Goal: Task Accomplishment & Management: Use online tool/utility

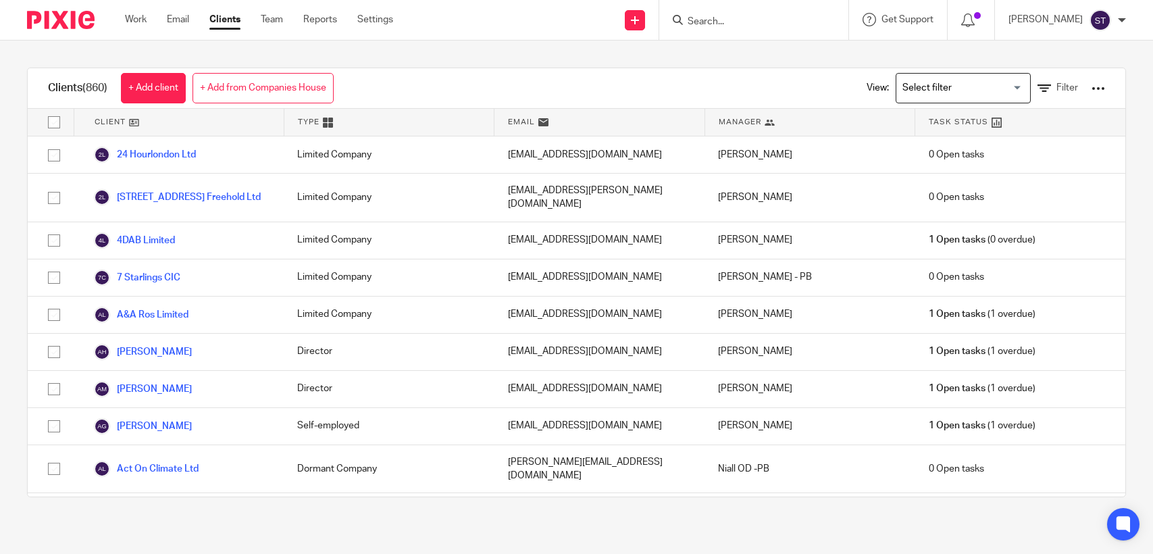
click at [746, 19] on input "Search" at bounding box center [747, 22] width 122 height 12
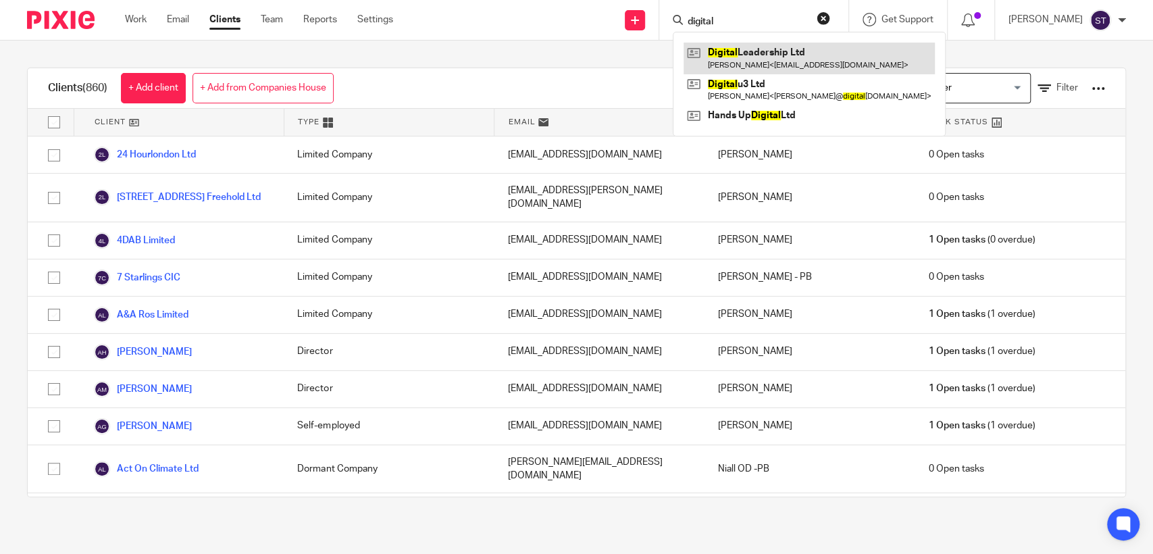
type input "digital"
click at [767, 53] on link at bounding box center [808, 58] width 251 height 31
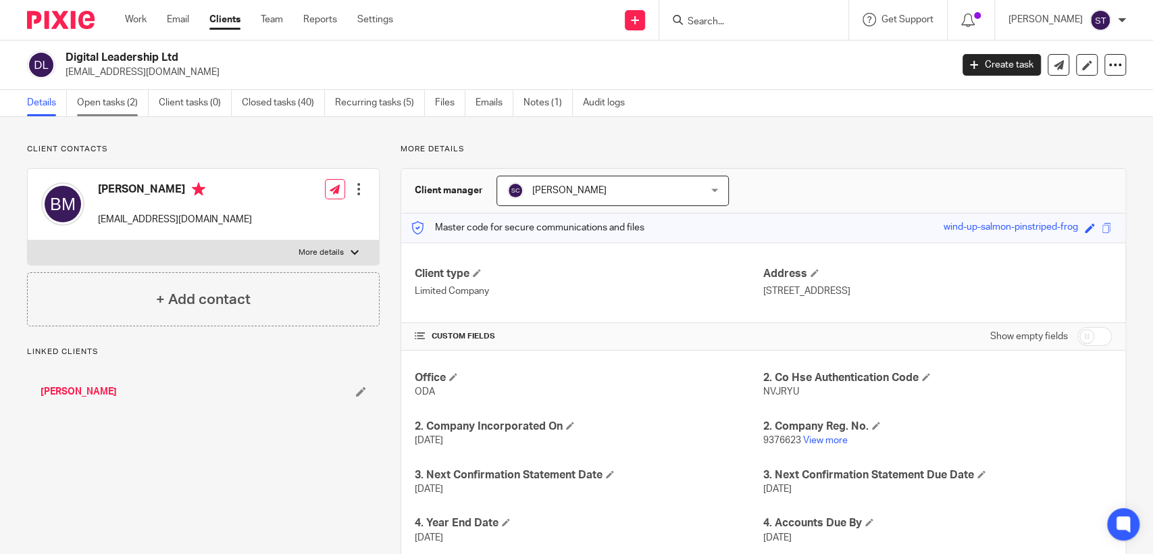
click at [109, 101] on link "Open tasks (2)" at bounding box center [113, 103] width 72 height 26
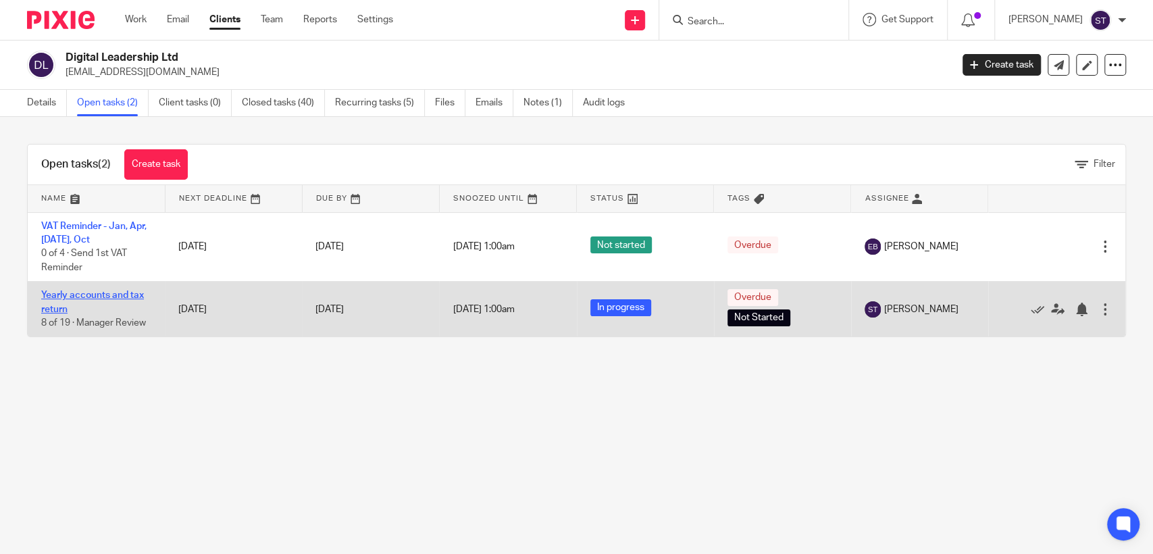
click at [104, 295] on link "Yearly accounts and tax return" at bounding box center [92, 301] width 103 height 23
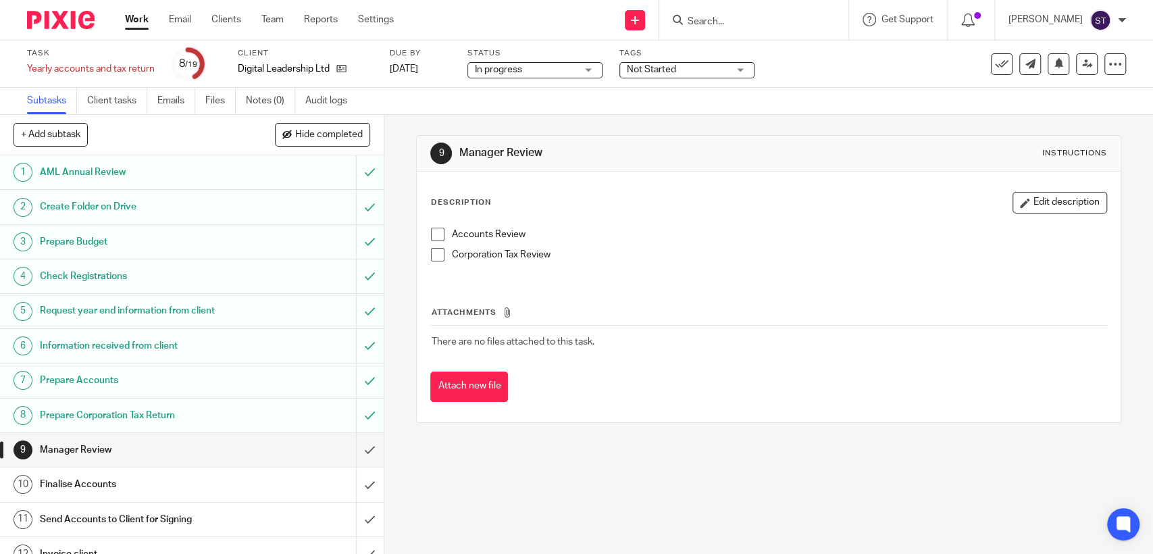
scroll to position [75, 0]
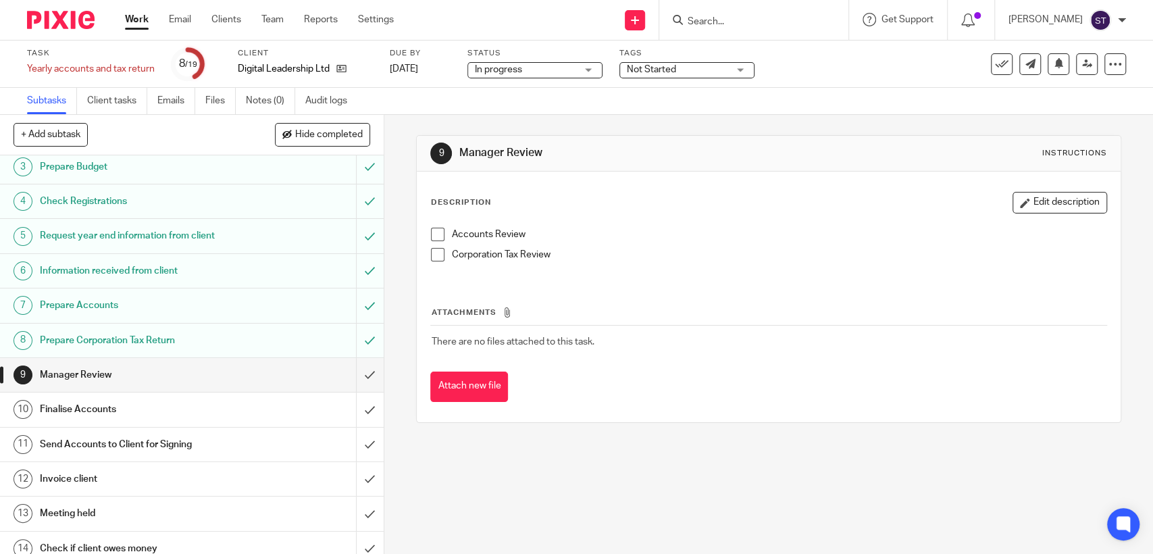
click at [432, 229] on span at bounding box center [438, 235] width 14 height 14
click at [432, 258] on span at bounding box center [438, 255] width 14 height 14
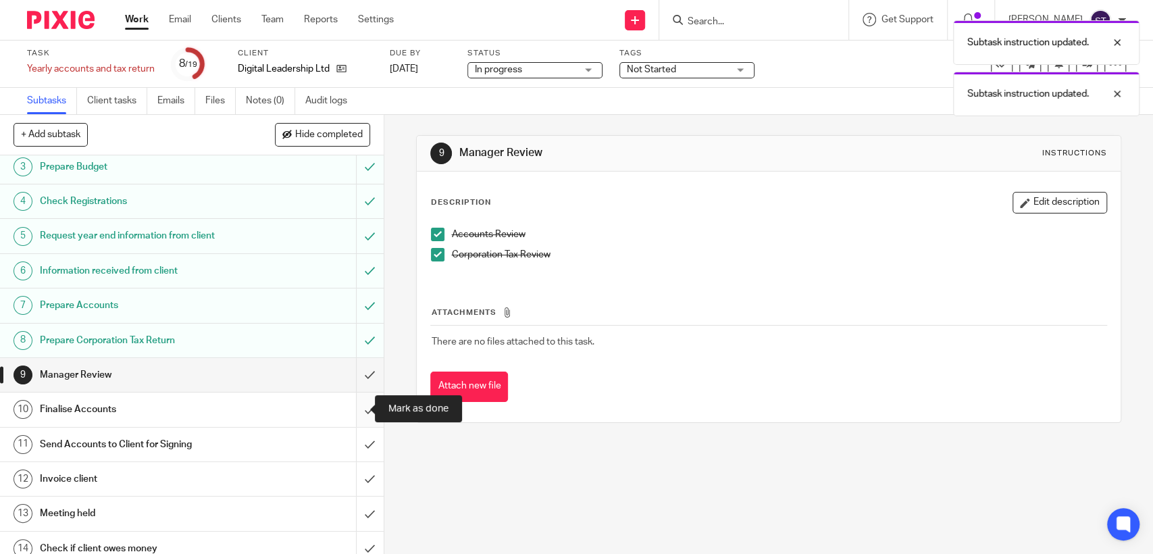
click at [351, 406] on input "submit" at bounding box center [192, 409] width 384 height 34
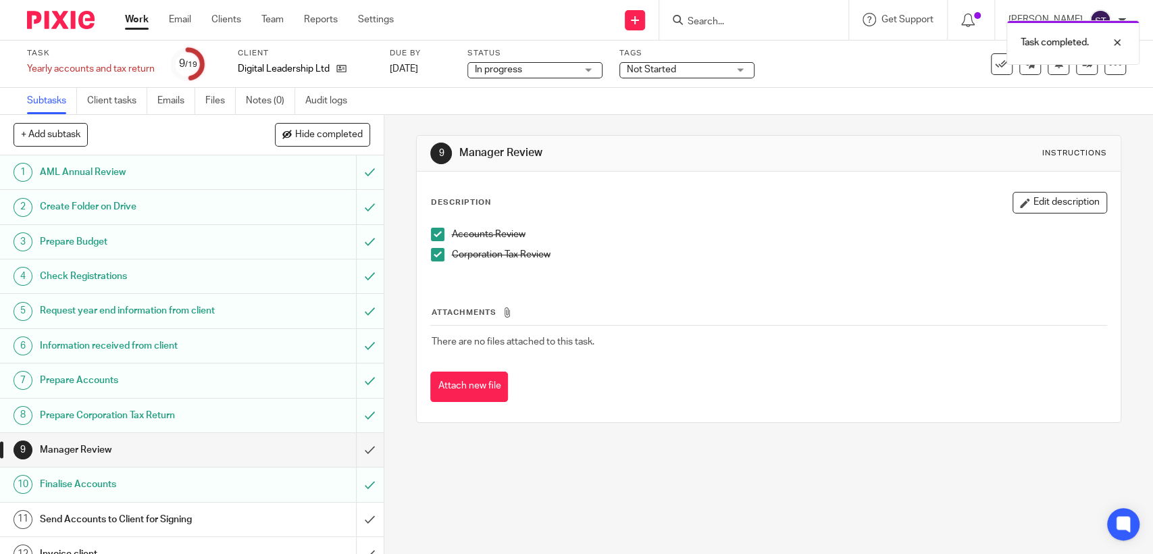
scroll to position [150, 0]
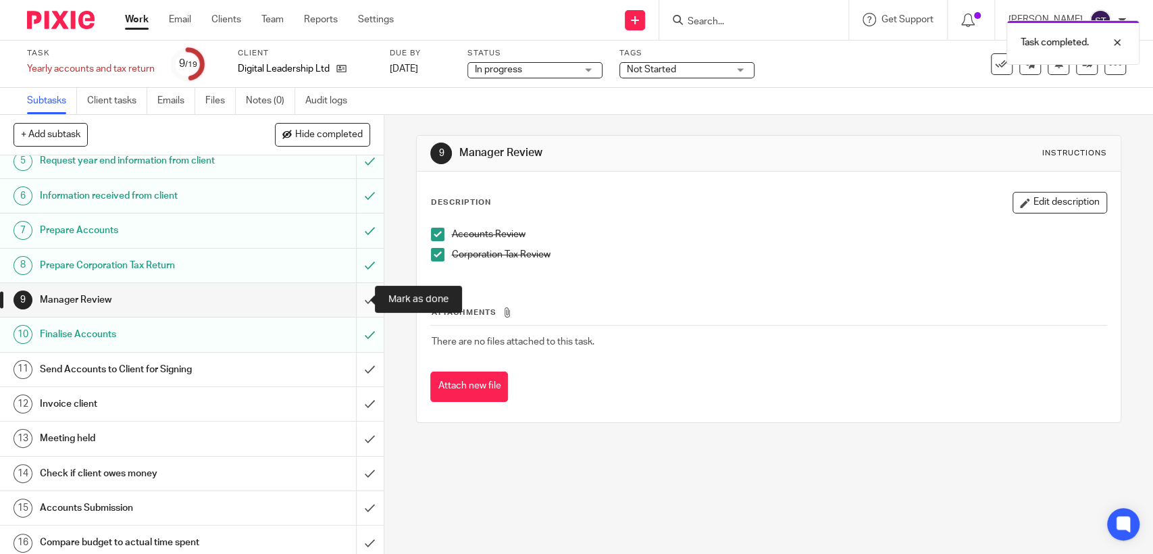
click at [353, 293] on input "submit" at bounding box center [192, 300] width 384 height 34
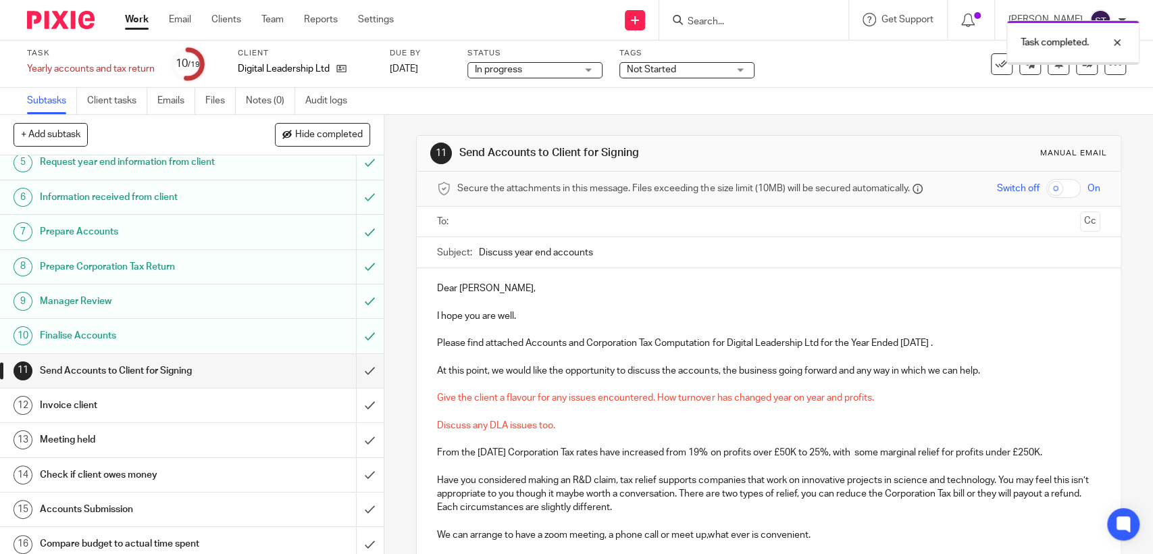
scroll to position [150, 0]
click at [215, 331] on h1 "Finalise Accounts" at bounding box center [141, 334] width 202 height 20
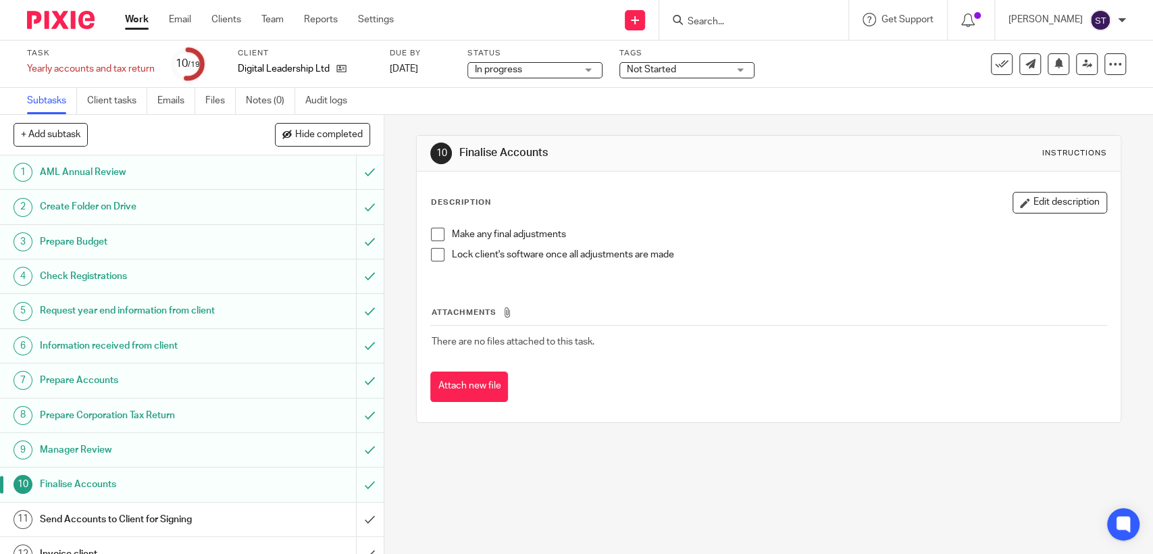
click at [436, 234] on span at bounding box center [438, 235] width 14 height 14
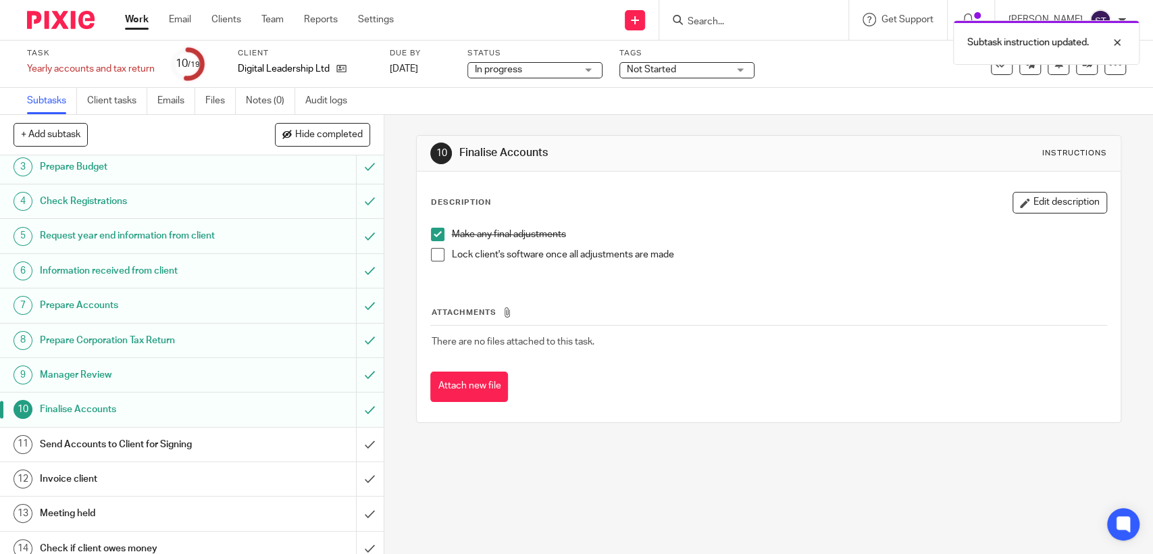
click at [230, 439] on h1 "Send Accounts to Client for Signing" at bounding box center [141, 444] width 202 height 20
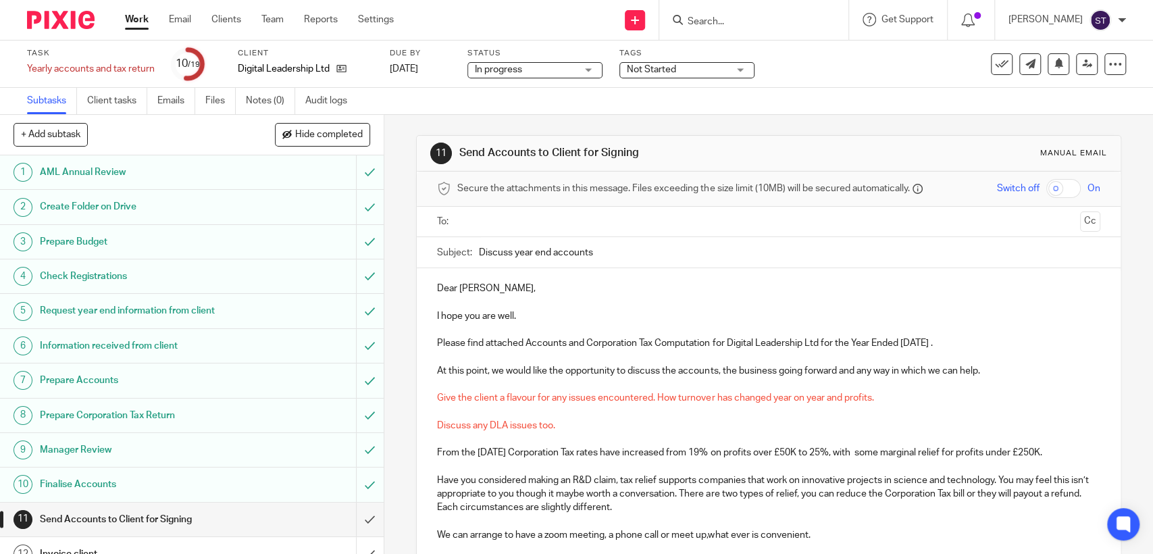
click at [506, 223] on input "text" at bounding box center [768, 222] width 612 height 16
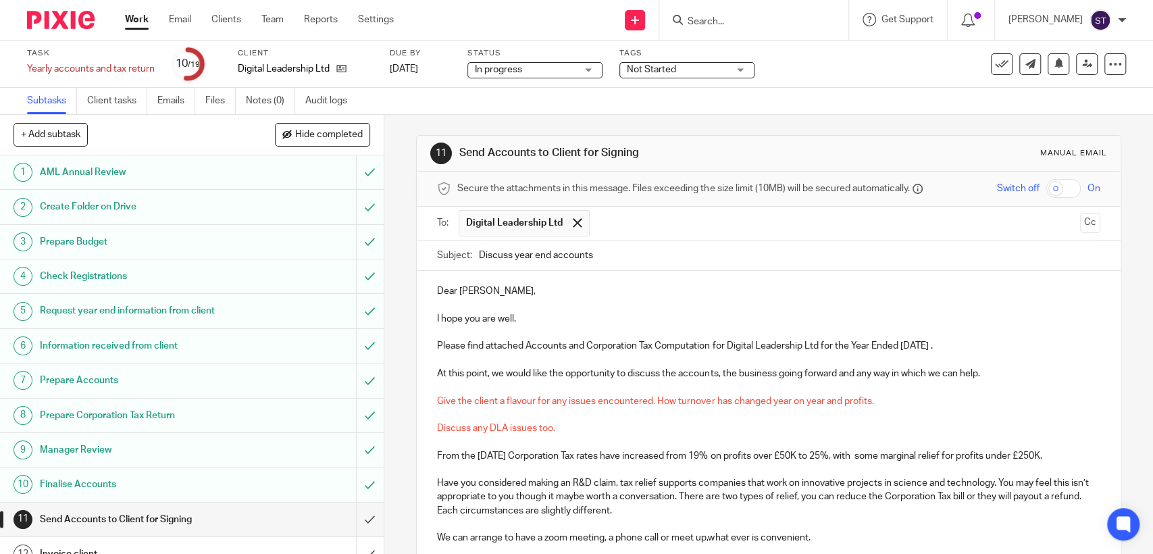
click at [509, 292] on p "Dear Brani," at bounding box center [768, 291] width 663 height 14
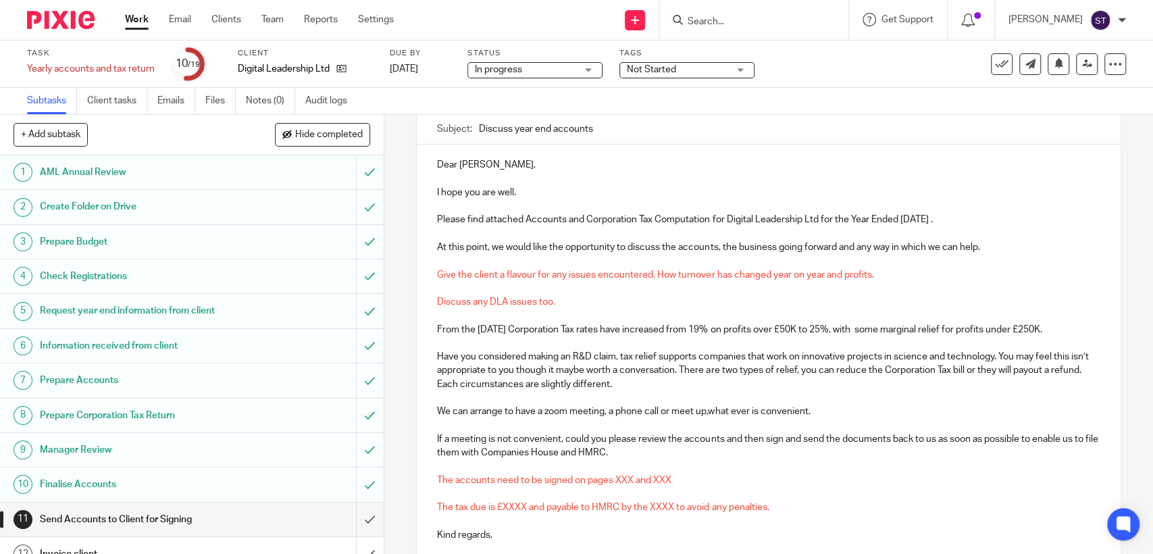
scroll to position [150, 0]
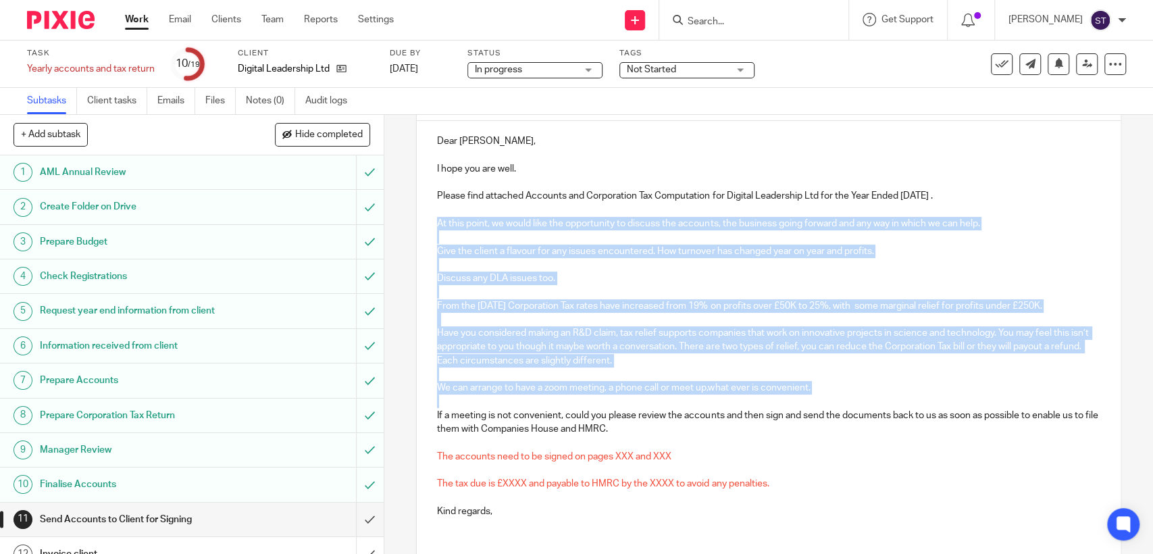
drag, startPoint x: 434, startPoint y: 220, endPoint x: 828, endPoint y: 403, distance: 434.5
click at [834, 400] on div "Dear Brani, I hope you are well. Please find attached Accounts and Corporation …" at bounding box center [768, 324] width 703 height 407
click at [505, 263] on p at bounding box center [768, 265] width 663 height 14
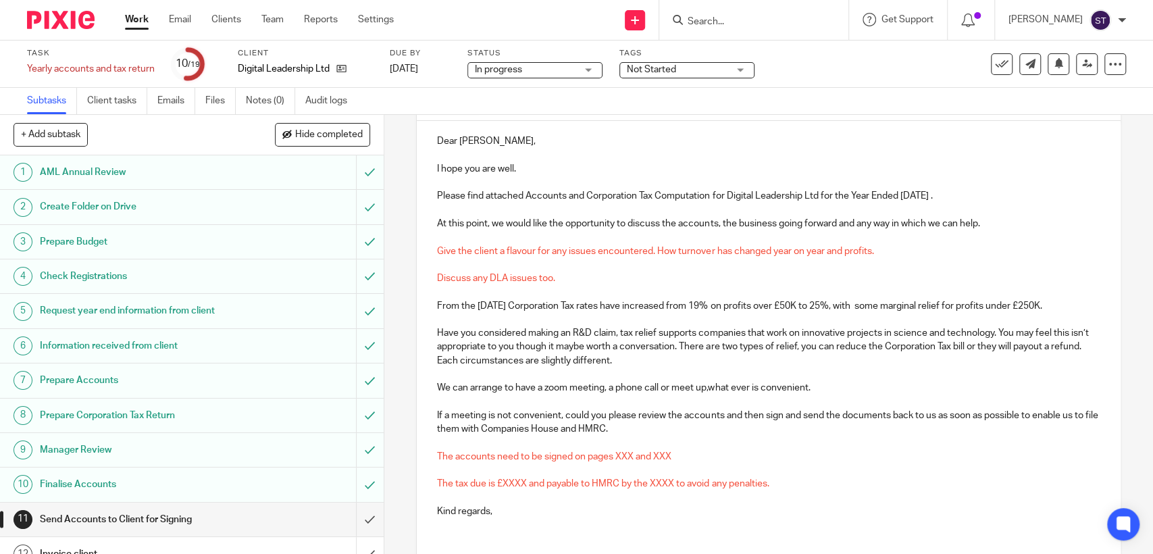
drag, startPoint x: 435, startPoint y: 248, endPoint x: 729, endPoint y: 430, distance: 345.8
click at [729, 430] on div "Dear Brani, I hope you are well. Please find attached Accounts and Corporation …" at bounding box center [768, 324] width 703 height 407
click at [666, 328] on p "Have you considered making an R&D claim, tax relief supports companies that wor…" at bounding box center [768, 346] width 663 height 41
drag, startPoint x: 440, startPoint y: 235, endPoint x: 850, endPoint y: 363, distance: 429.5
click at [850, 363] on div "Dear Brani, I hope you are well. Please find attached Accounts and Corporation …" at bounding box center [768, 324] width 703 height 407
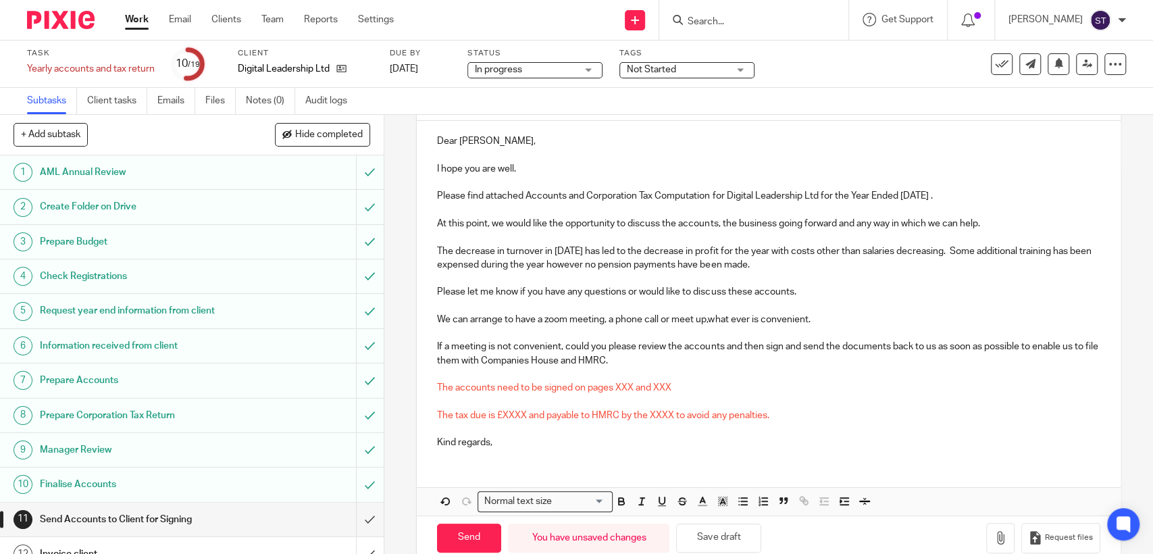
click at [470, 301] on p at bounding box center [768, 306] width 663 height 14
drag, startPoint x: 468, startPoint y: 305, endPoint x: 840, endPoint y: 321, distance: 372.5
click at [840, 321] on div "Dear Brani, I hope you are well. Please find attached Accounts and Corporation …" at bounding box center [768, 290] width 703 height 338
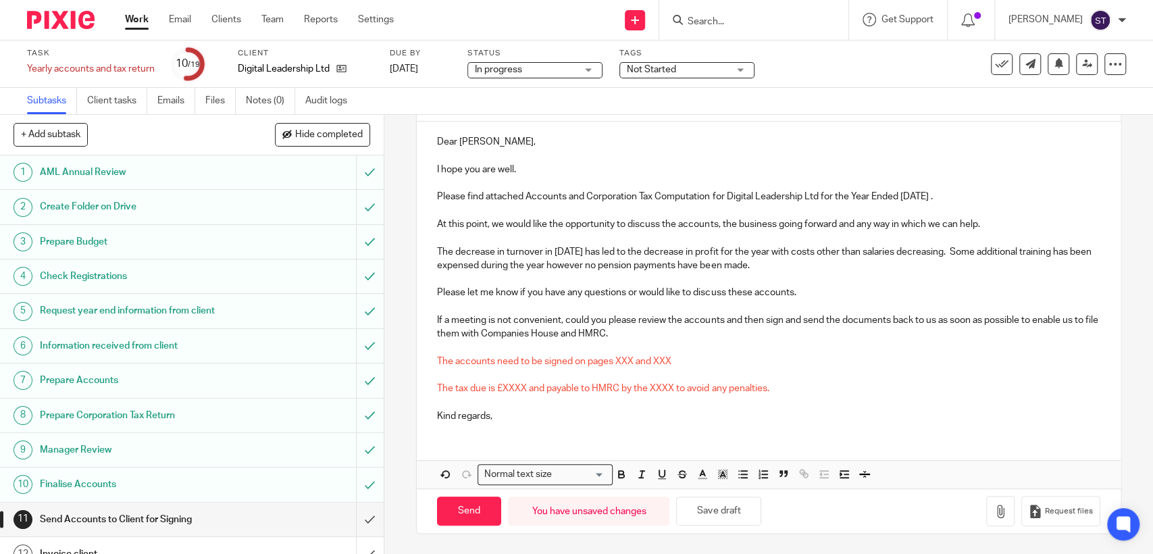
scroll to position [149, 0]
drag, startPoint x: 442, startPoint y: 319, endPoint x: 758, endPoint y: 319, distance: 316.7
click at [758, 319] on p "If a meeting is not convenient, could you please review the accounts and then s…" at bounding box center [768, 328] width 663 height 28
click at [541, 340] on p "If you are happy with the accounts then please sign and send the documents back…" at bounding box center [768, 328] width 663 height 28
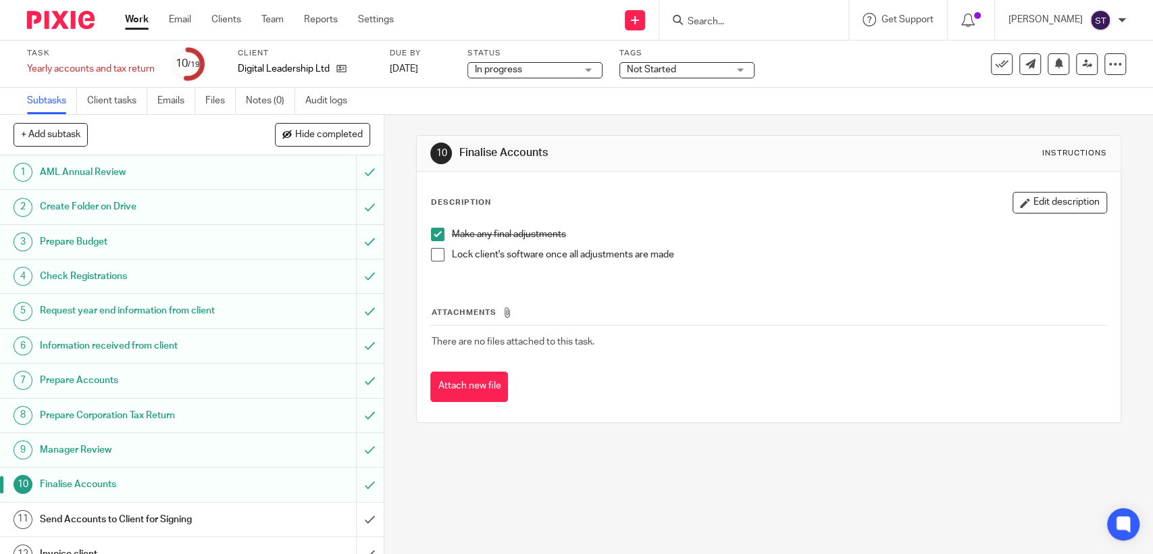
click at [180, 514] on h1 "Send Accounts to Client for Signing" at bounding box center [141, 519] width 202 height 20
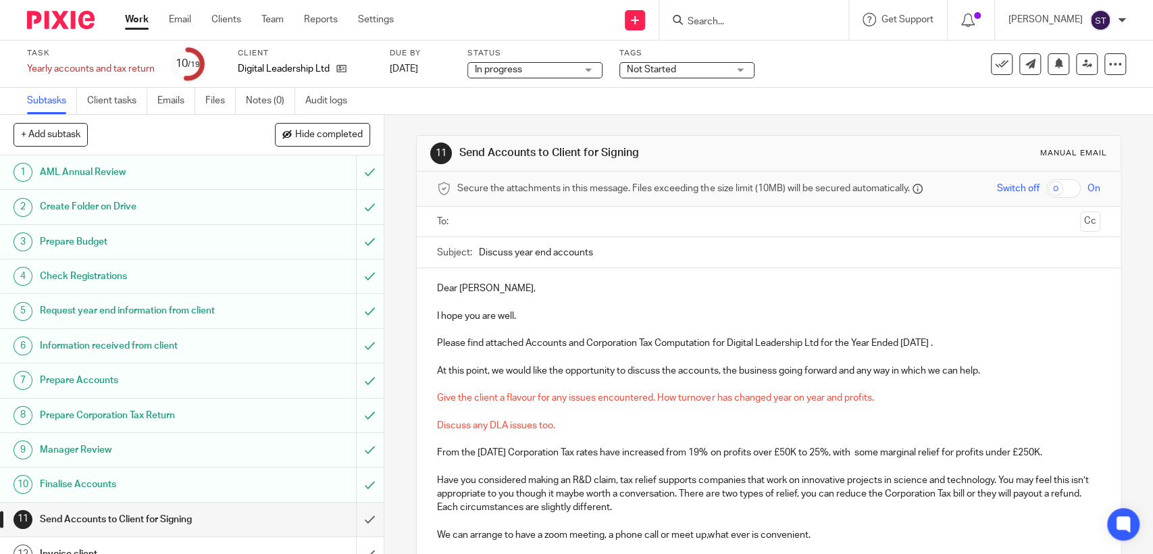
click at [513, 222] on input "text" at bounding box center [768, 222] width 612 height 16
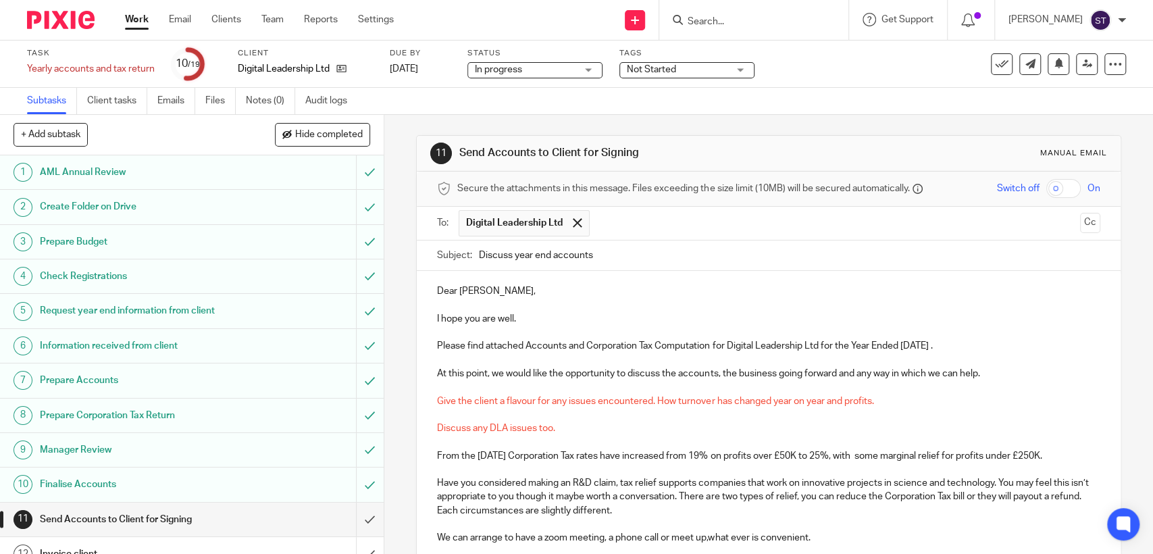
scroll to position [75, 0]
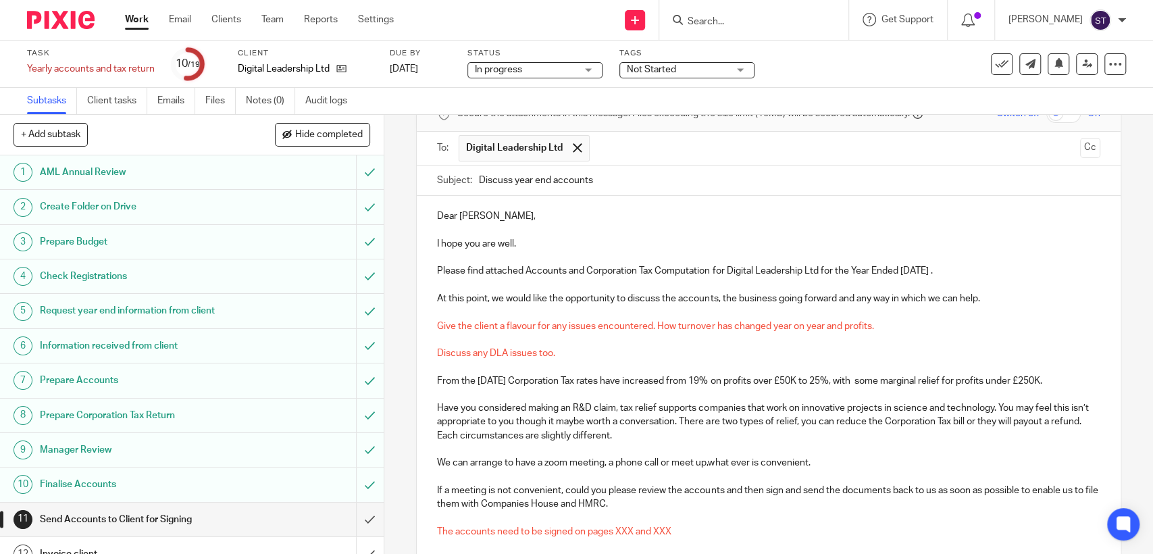
drag, startPoint x: 448, startPoint y: 308, endPoint x: 773, endPoint y: 439, distance: 350.3
click at [773, 439] on div "Dear Brani, I hope you are well. Please find attached Accounts and Corporation …" at bounding box center [768, 399] width 703 height 407
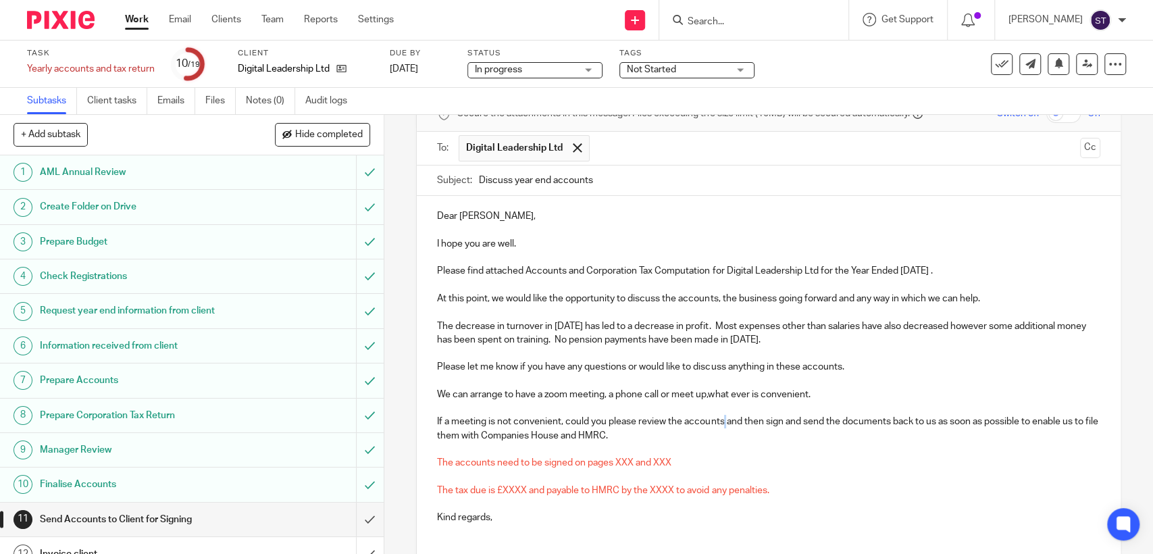
drag, startPoint x: 760, startPoint y: 421, endPoint x: 733, endPoint y: 419, distance: 26.5
click at [723, 419] on p "If a meeting is not convenient, could you please review the accounts and then s…" at bounding box center [768, 429] width 663 height 28
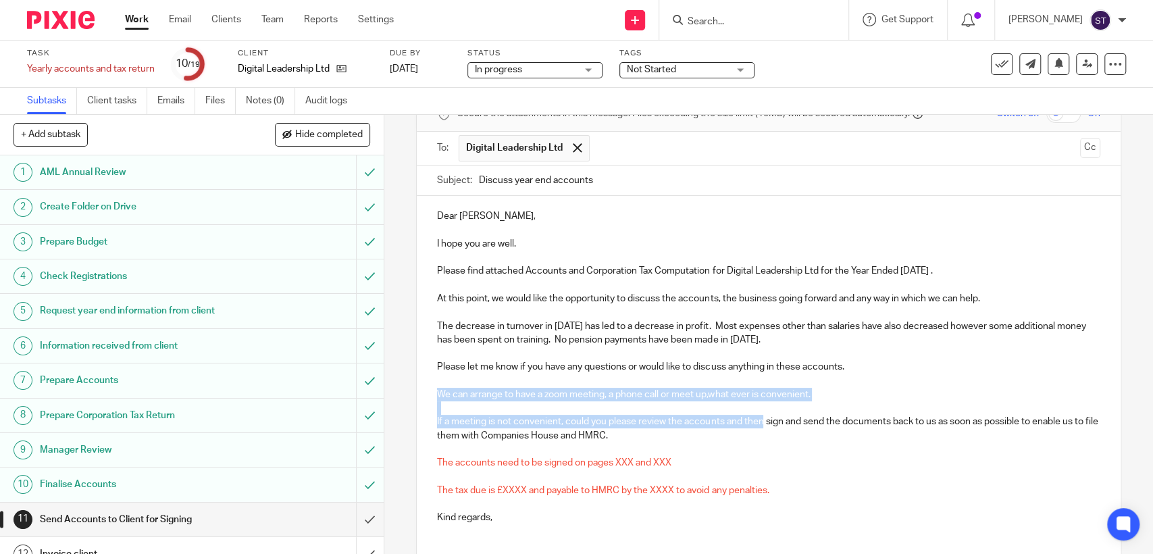
drag, startPoint x: 760, startPoint y: 419, endPoint x: 432, endPoint y: 391, distance: 329.4
click at [432, 391] on div "Dear Brani, I hope you are well. Please find attached Accounts and Corporation …" at bounding box center [768, 365] width 703 height 338
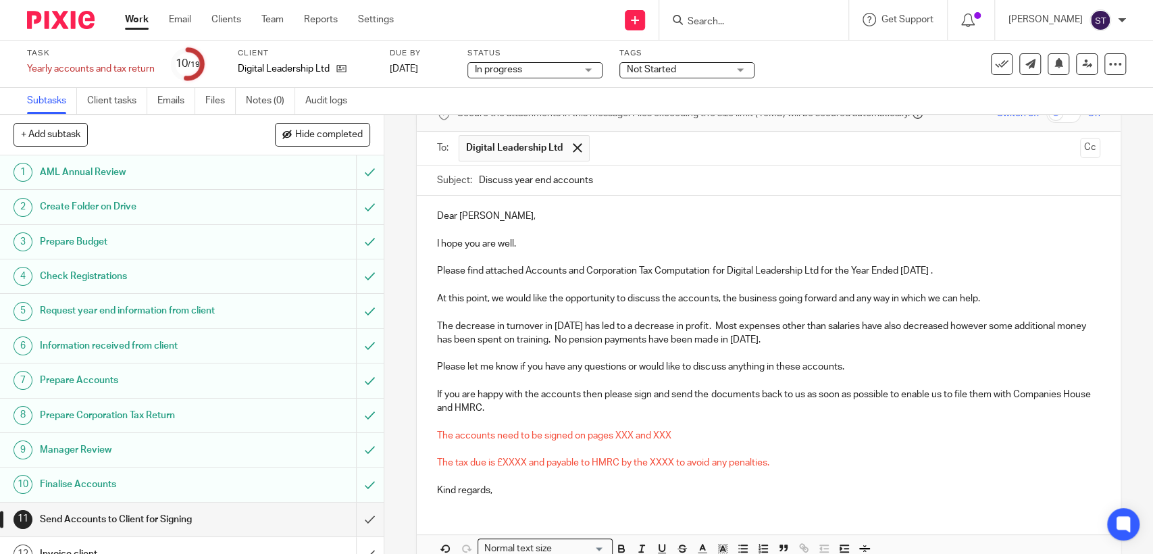
click at [527, 415] on p at bounding box center [768, 422] width 663 height 14
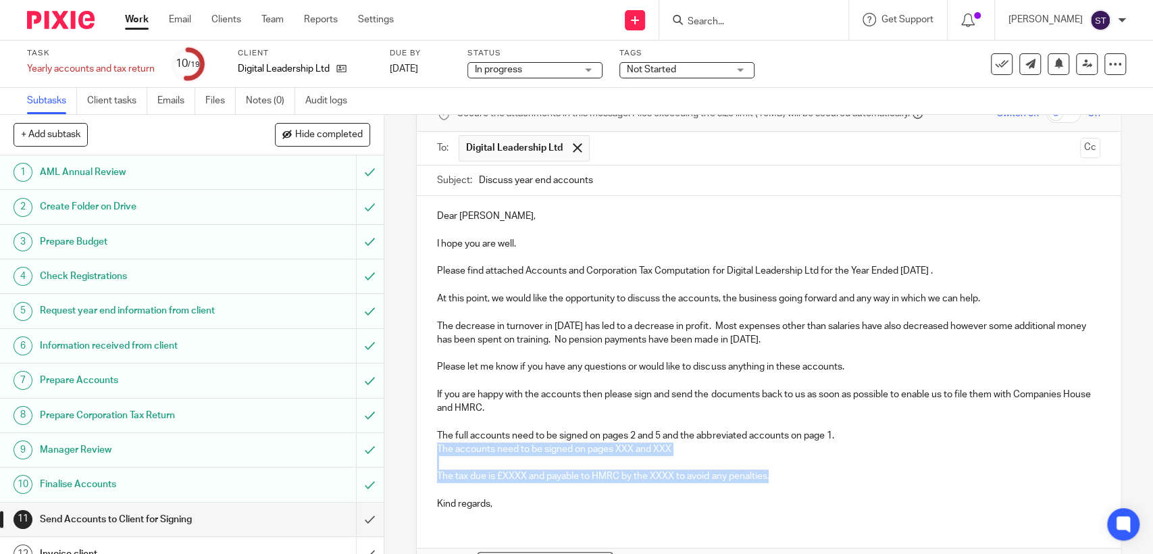
drag, startPoint x: 802, startPoint y: 477, endPoint x: 421, endPoint y: 446, distance: 381.5
click at [421, 446] on div "Dear Brani, I hope you are well. Please find attached Accounts and Corporation …" at bounding box center [768, 358] width 703 height 325
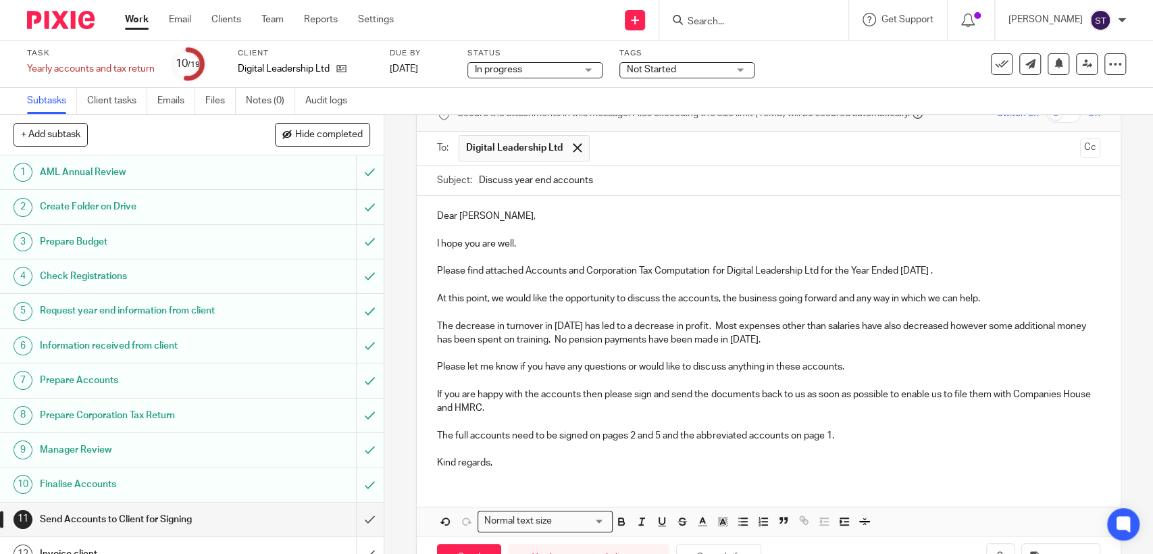
click at [504, 461] on p "Kind regards," at bounding box center [768, 463] width 663 height 14
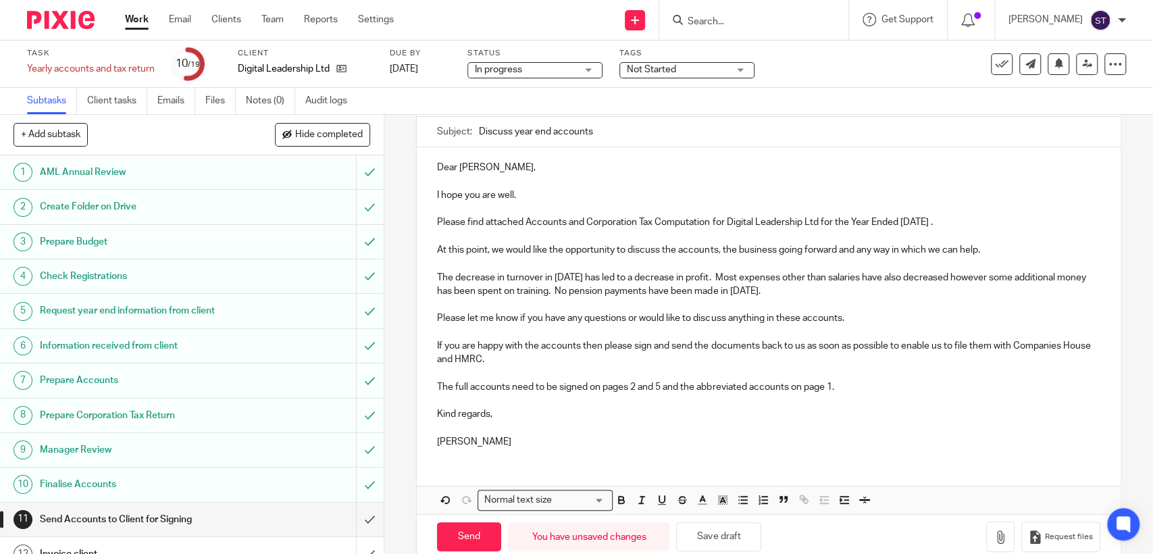
scroll to position [149, 0]
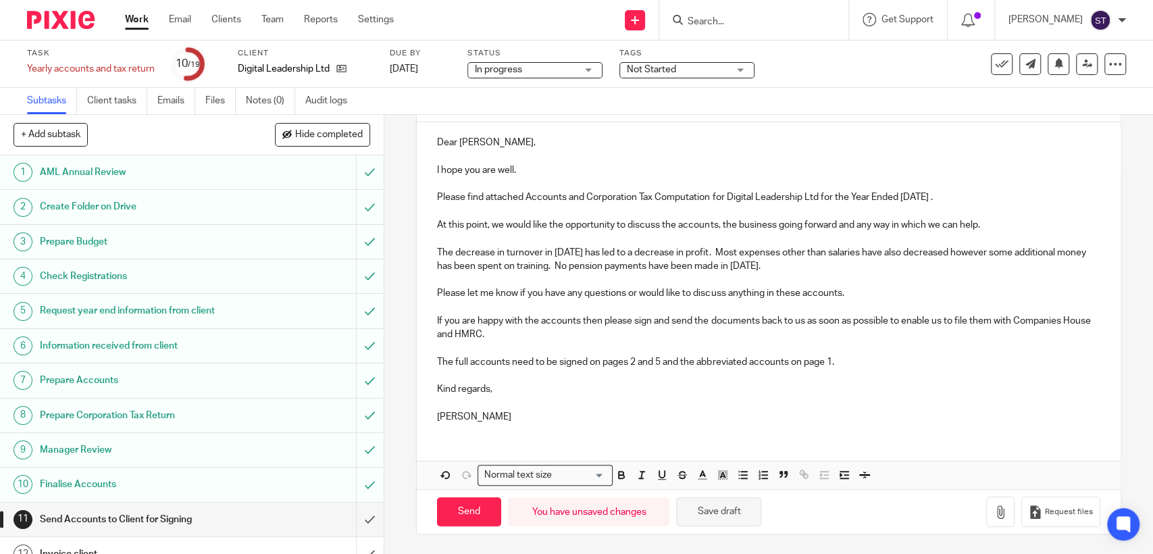
click at [722, 507] on button "Save draft" at bounding box center [718, 511] width 85 height 29
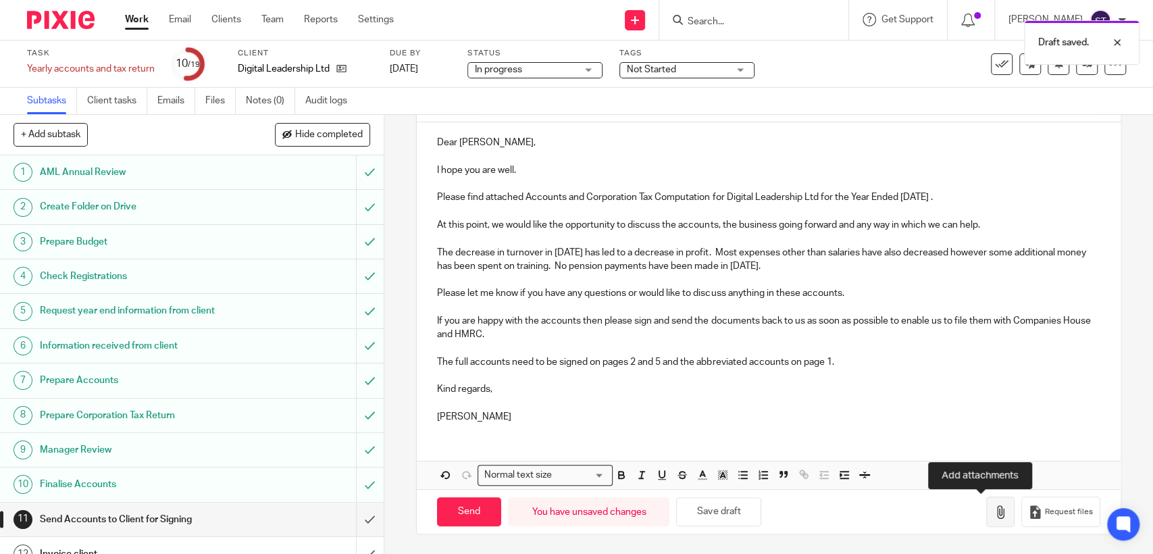
click at [993, 511] on icon "button" at bounding box center [1000, 512] width 14 height 14
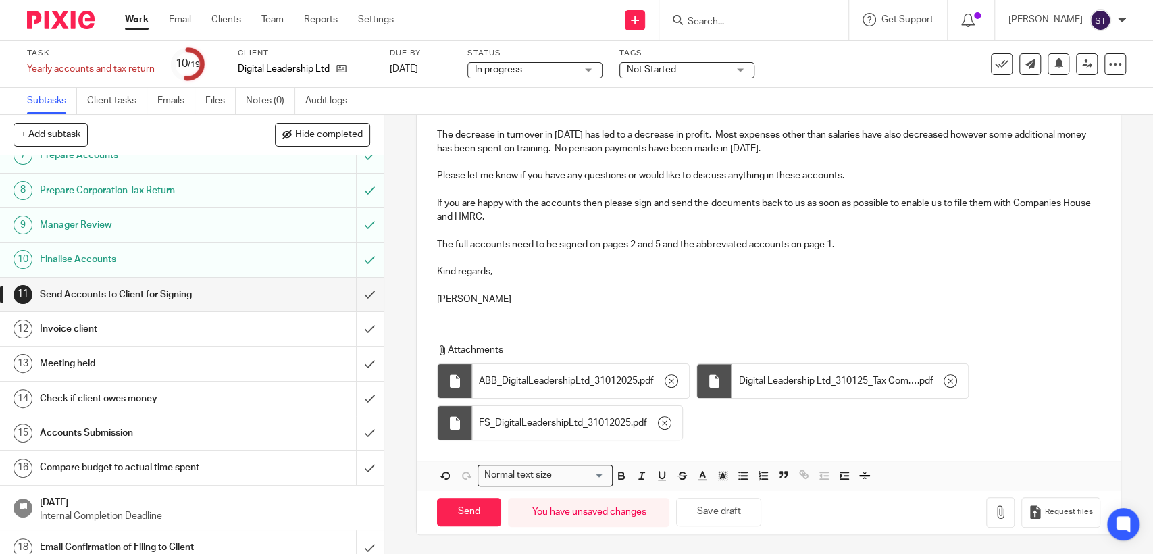
scroll to position [267, 0]
click at [717, 506] on button "Save draft" at bounding box center [718, 511] width 85 height 29
click at [473, 509] on input "Send" at bounding box center [469, 511] width 64 height 29
type input "Sent"
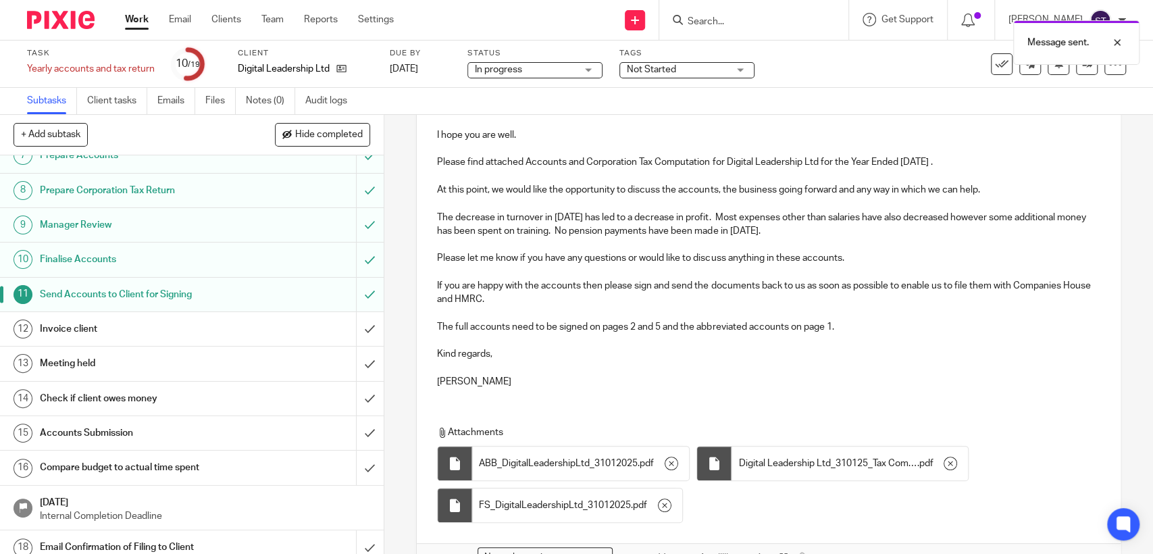
scroll to position [0, 0]
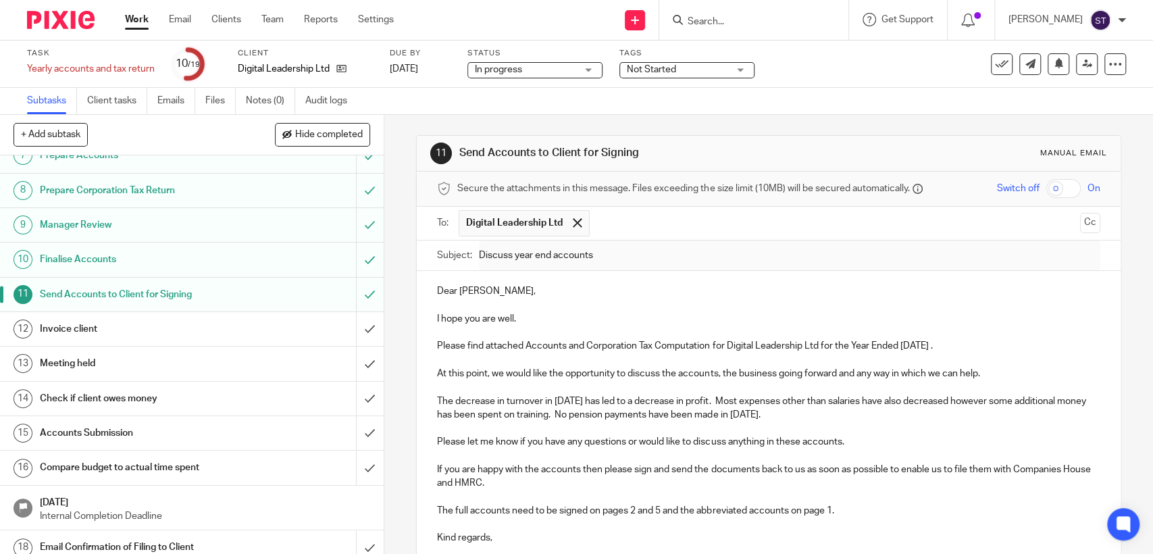
click at [746, 18] on input "Search" at bounding box center [747, 22] width 122 height 12
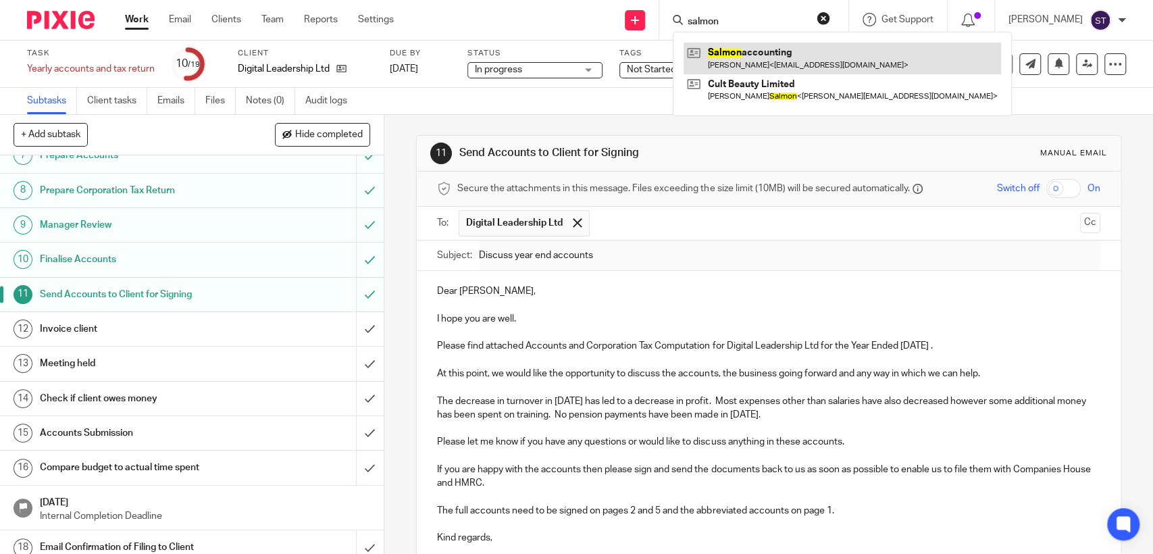
type input "salmon"
click at [762, 49] on link at bounding box center [841, 58] width 317 height 31
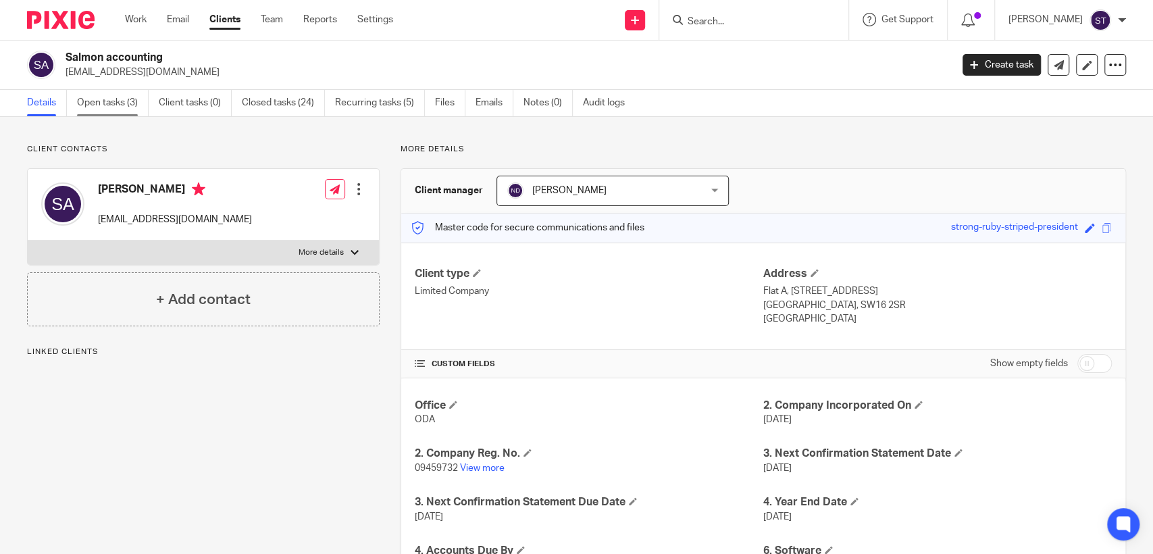
click at [113, 99] on link "Open tasks (3)" at bounding box center [113, 103] width 72 height 26
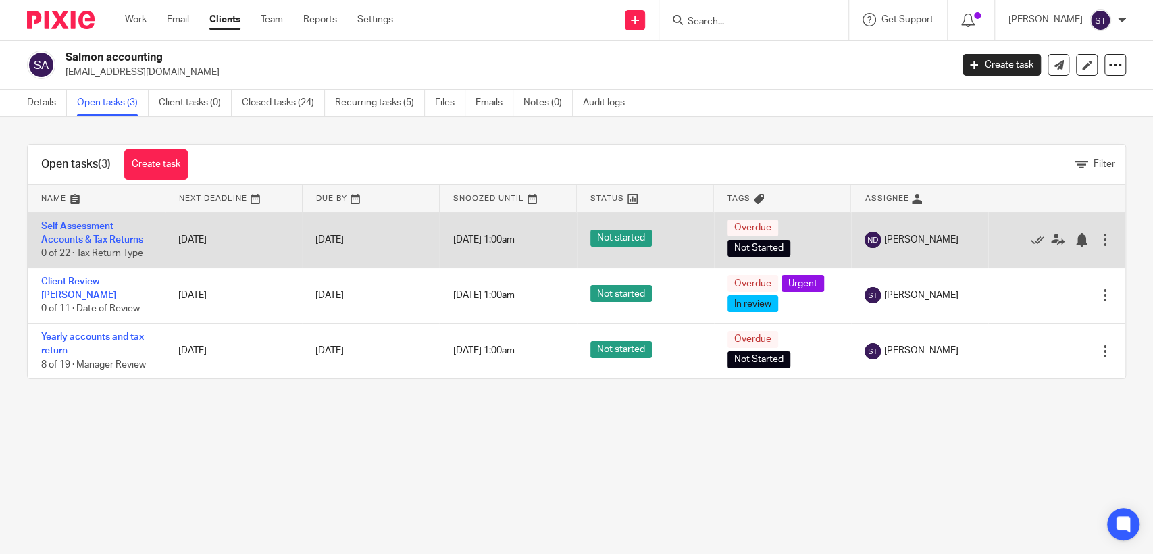
click at [94, 232] on td "Self Assessment Accounts & Tax Returns 0 of 22 · Tax Return Type" at bounding box center [96, 239] width 137 height 55
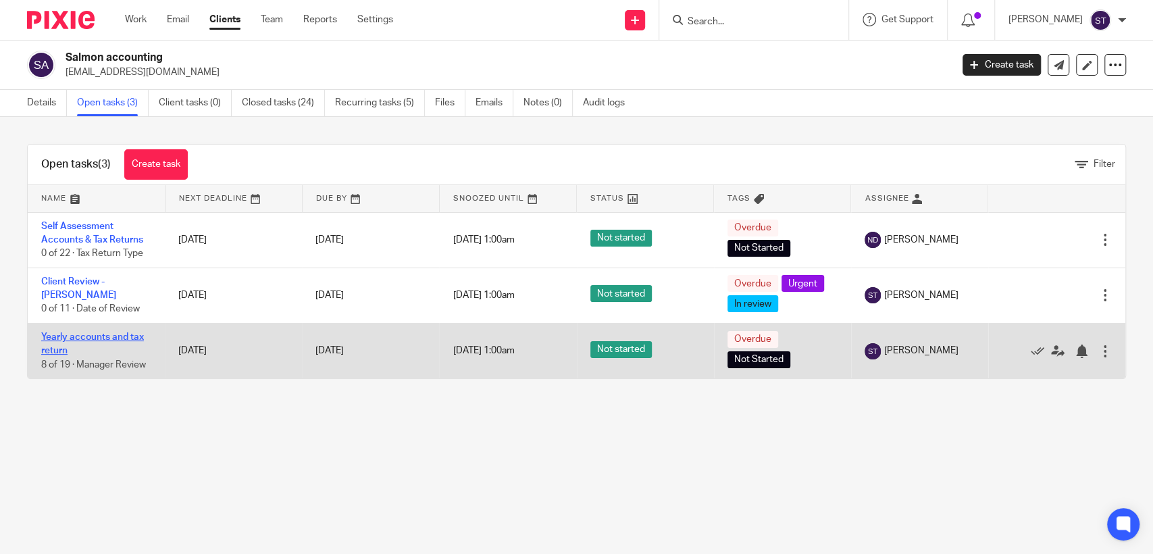
click at [106, 336] on link "Yearly accounts and tax return" at bounding box center [92, 343] width 103 height 23
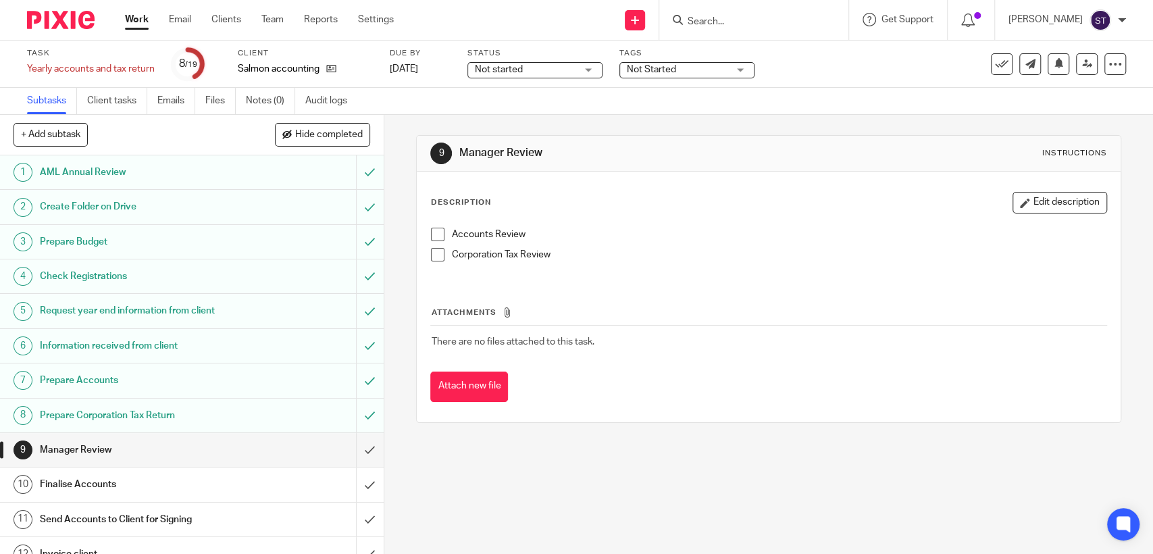
click at [431, 229] on span at bounding box center [438, 235] width 14 height 14
click at [431, 253] on span at bounding box center [438, 255] width 14 height 14
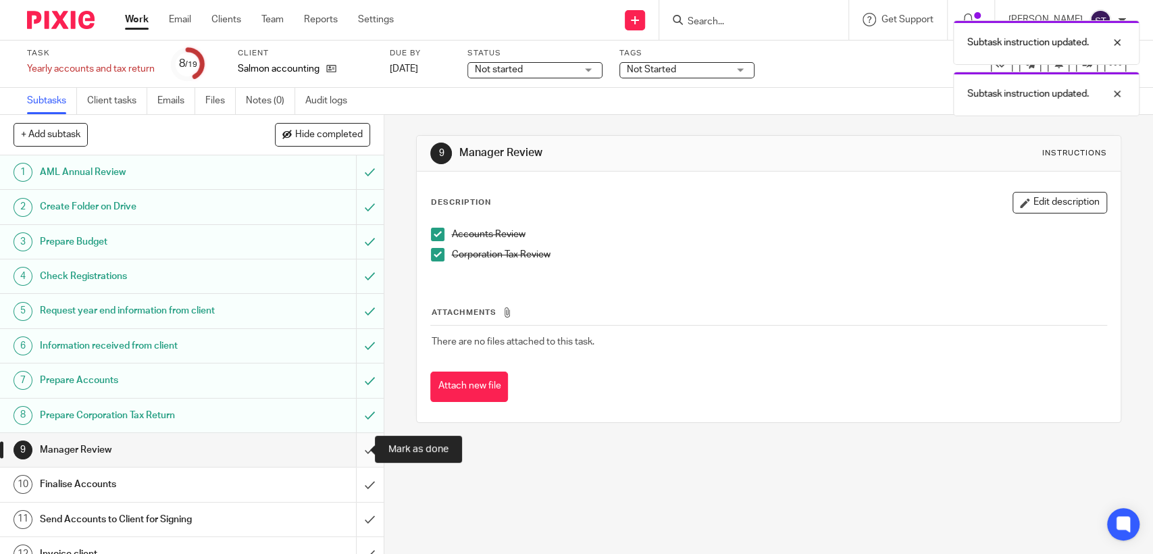
click at [360, 450] on input "submit" at bounding box center [192, 450] width 384 height 34
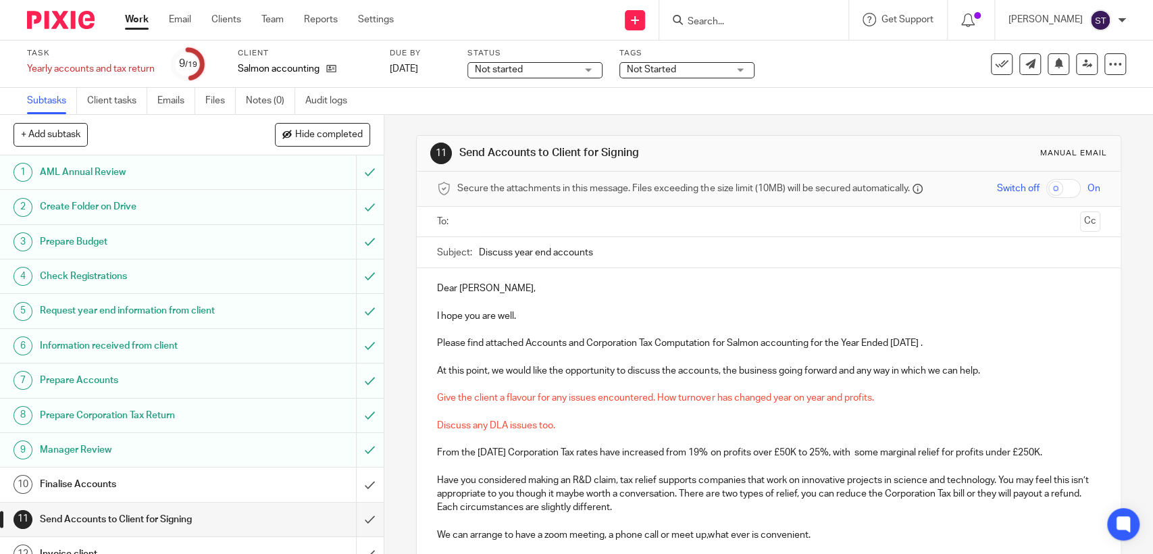
click at [515, 222] on input "text" at bounding box center [768, 222] width 612 height 16
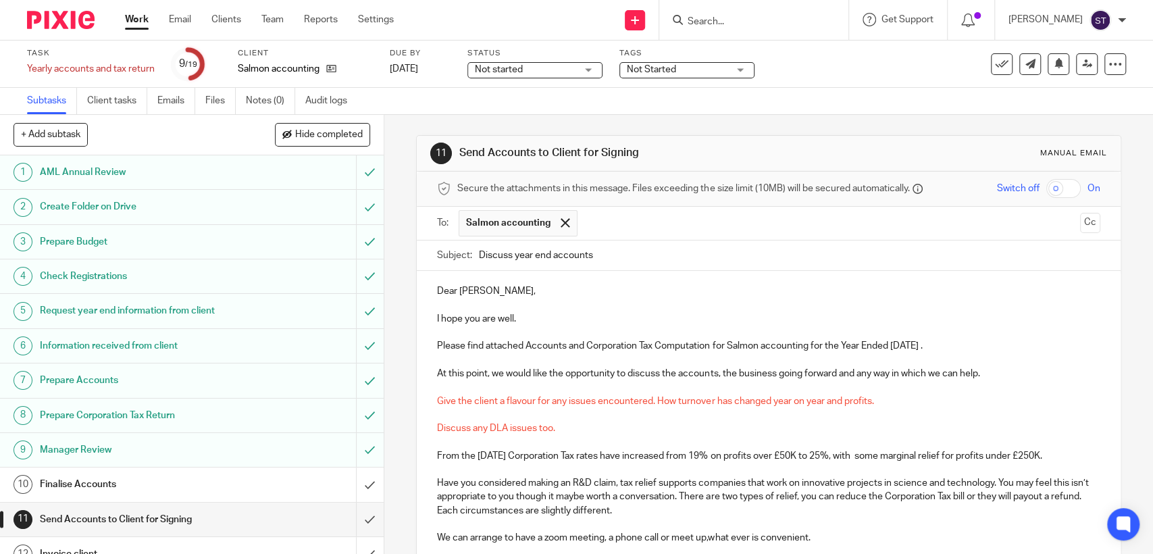
click at [581, 248] on input "Discuss year end accounts" at bounding box center [789, 255] width 621 height 30
drag, startPoint x: 546, startPoint y: 255, endPoint x: 432, endPoint y: 249, distance: 114.3
click at [437, 249] on div "Subject: Discuss year end accounts" at bounding box center [768, 255] width 663 height 30
type input "Salmon accounting 2025 accounts"
click at [437, 386] on p at bounding box center [768, 387] width 663 height 14
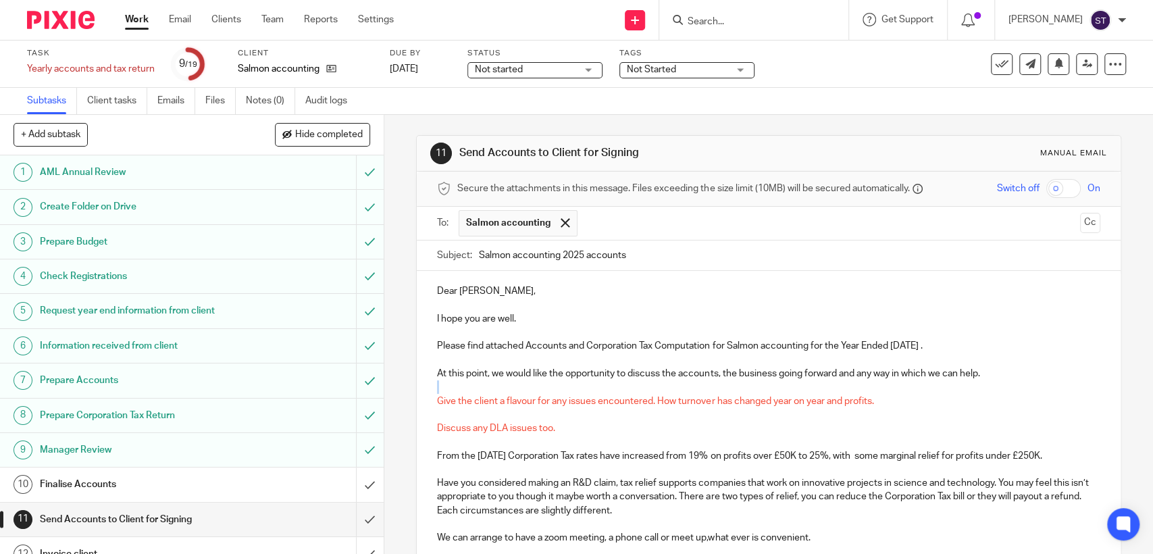
click at [437, 386] on p at bounding box center [768, 387] width 663 height 14
click at [444, 385] on p at bounding box center [768, 387] width 663 height 14
drag, startPoint x: 466, startPoint y: 388, endPoint x: 956, endPoint y: 516, distance: 506.8
click at [956, 516] on div "Dear [PERSON_NAME], I hope you are well. Please find attached Accounts and Corp…" at bounding box center [768, 474] width 703 height 407
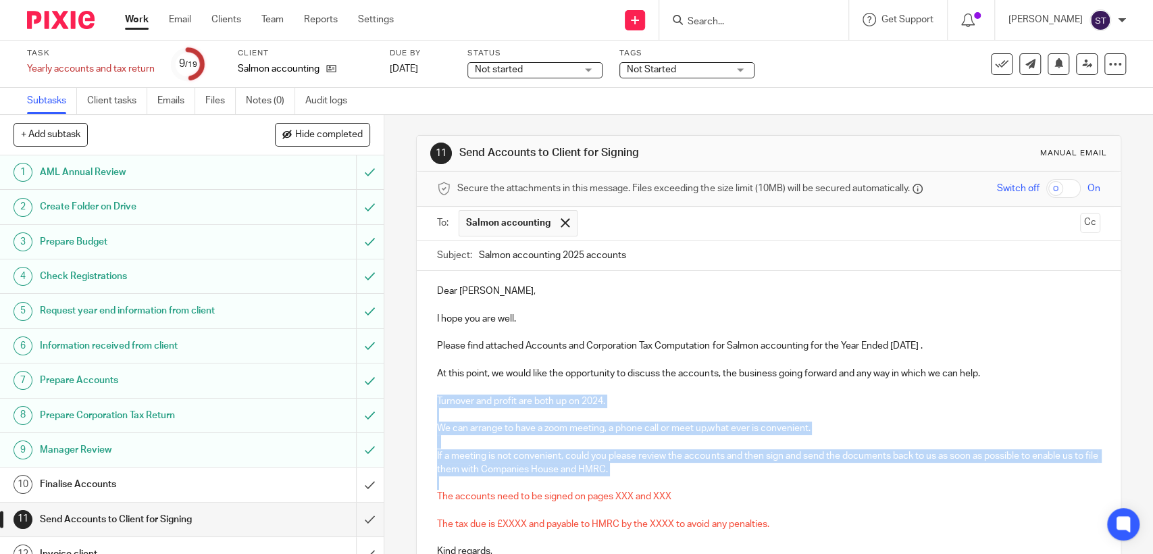
drag, startPoint x: 432, startPoint y: 400, endPoint x: 742, endPoint y: 478, distance: 319.1
click at [742, 478] on div "Dear [PERSON_NAME], I hope you are well. Please find attached Accounts and Corp…" at bounding box center [768, 419] width 703 height 297
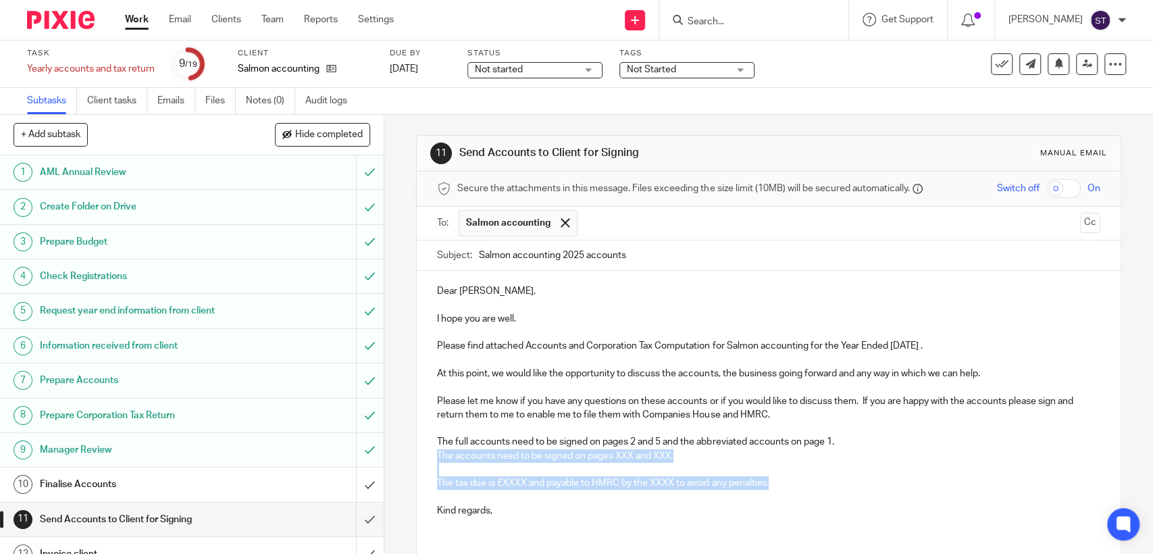
drag, startPoint x: 434, startPoint y: 454, endPoint x: 775, endPoint y: 487, distance: 342.6
click at [775, 487] on div "Dear [PERSON_NAME], I hope you are well. Please find attached Accounts and Corp…" at bounding box center [768, 399] width 703 height 257
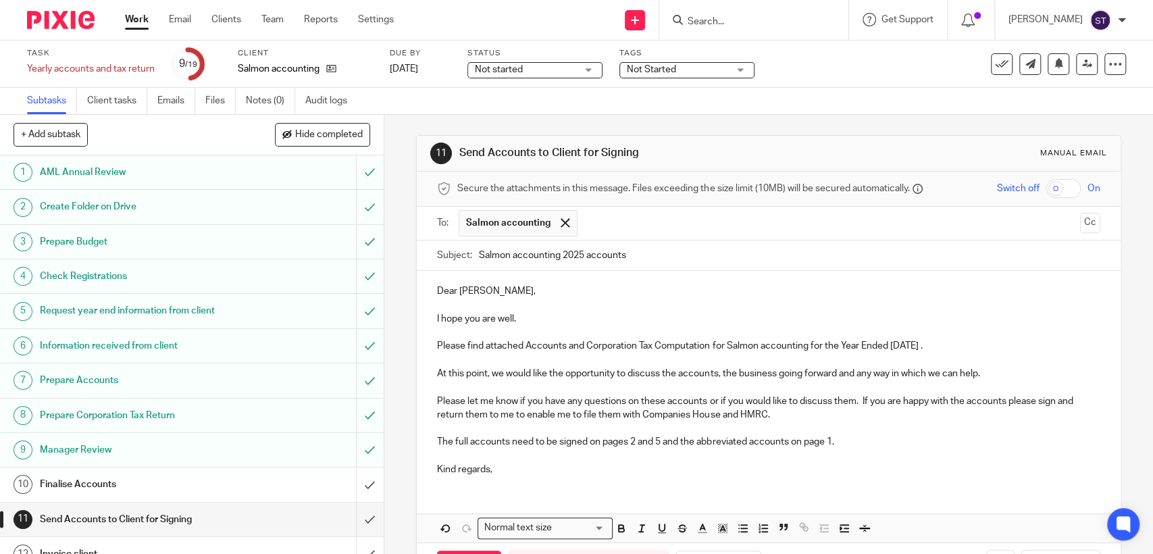
click at [538, 474] on p "Kind regards," at bounding box center [768, 470] width 663 height 14
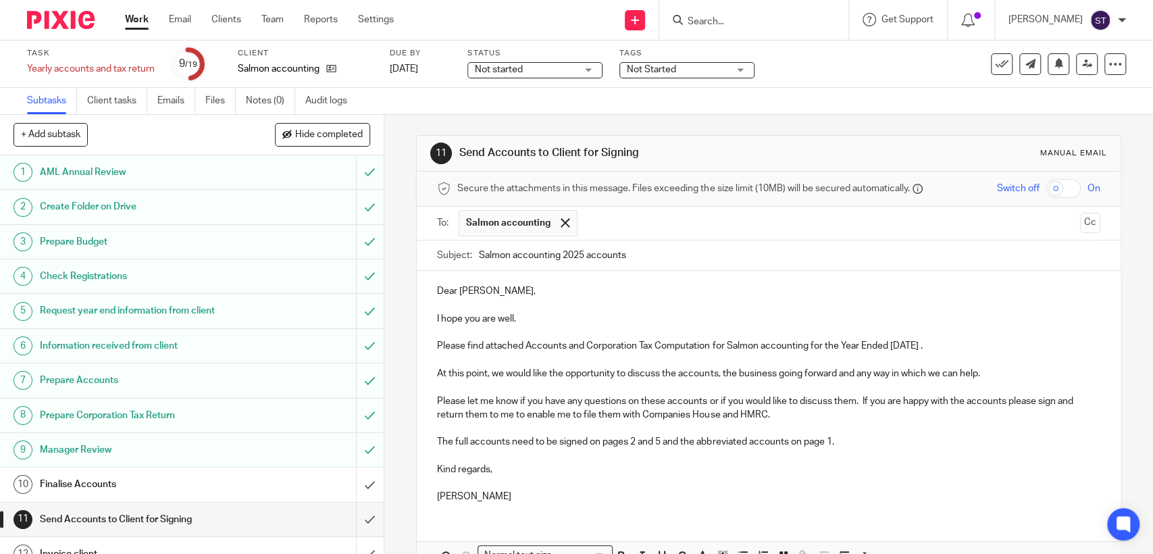
scroll to position [80, 0]
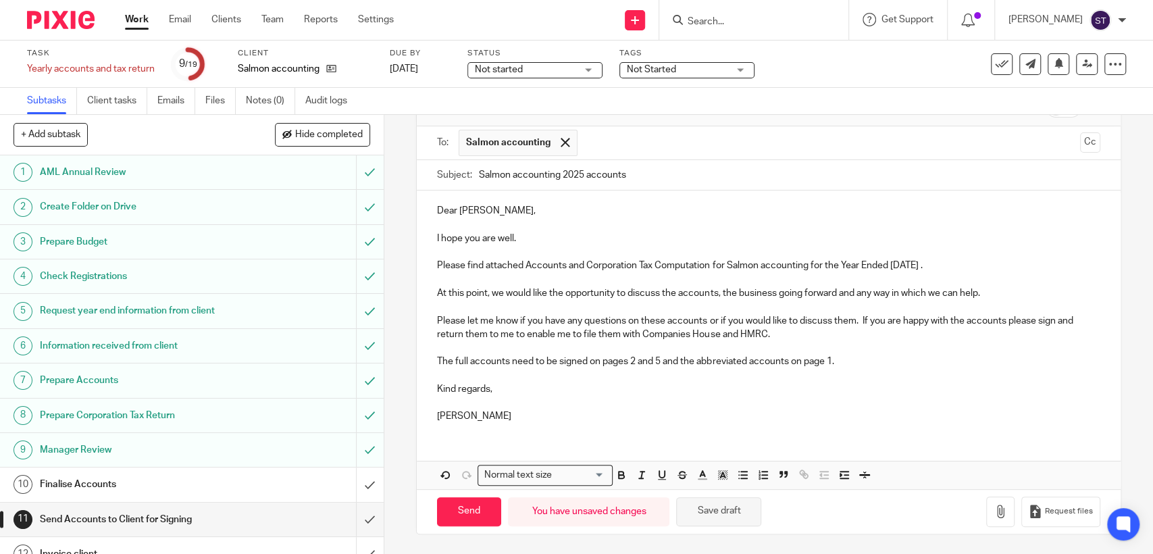
click at [705, 505] on button "Save draft" at bounding box center [718, 511] width 85 height 29
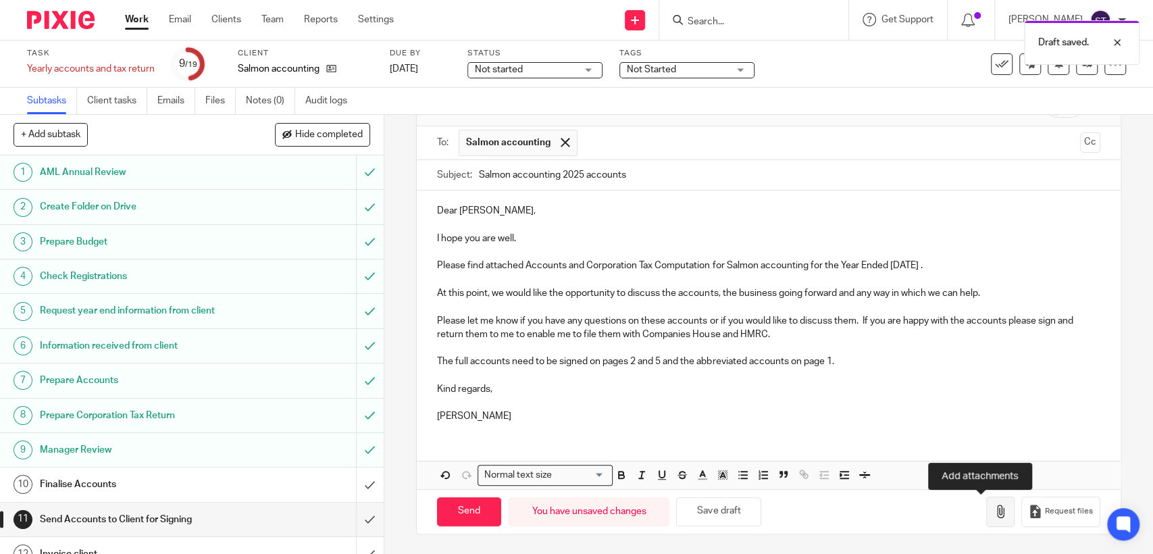
click at [993, 512] on icon "button" at bounding box center [1000, 511] width 14 height 14
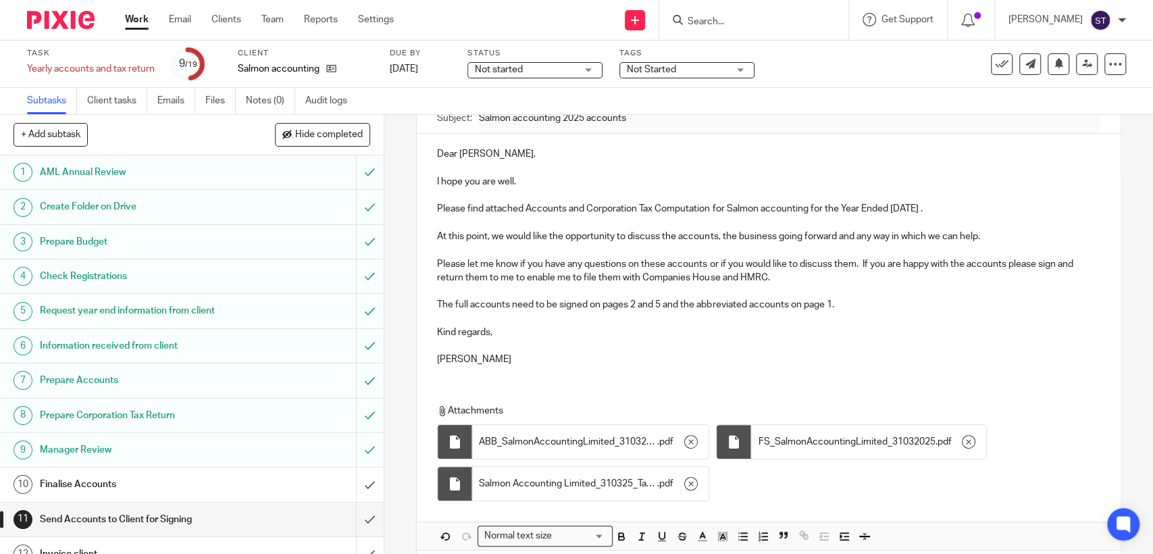
scroll to position [199, 0]
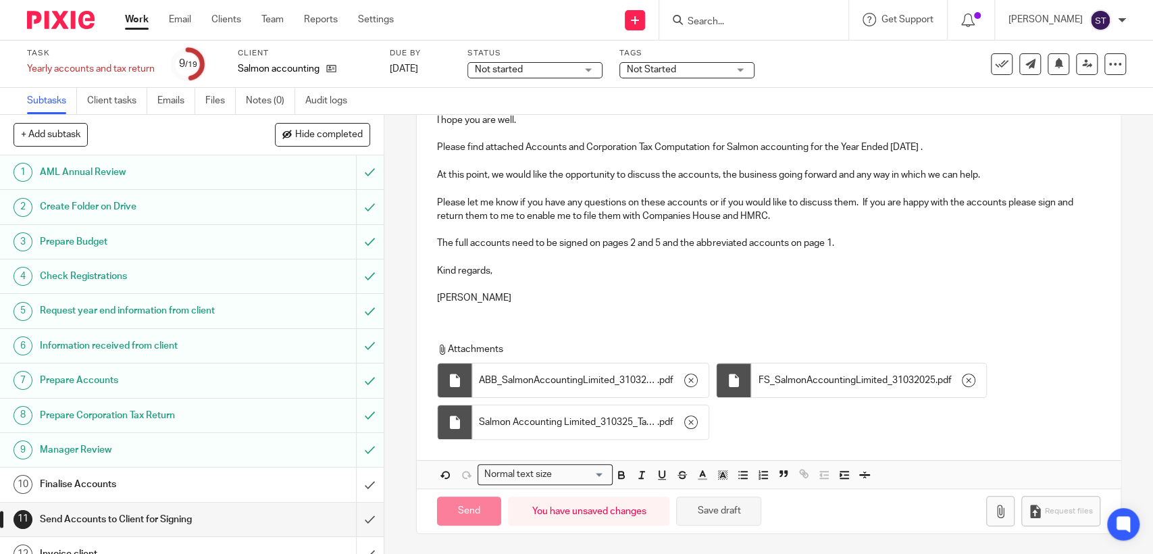
click at [709, 512] on button "Save draft" at bounding box center [718, 510] width 85 height 29
click at [475, 517] on input "Send" at bounding box center [469, 510] width 64 height 29
type input "Sent"
